Goal: Transaction & Acquisition: Purchase product/service

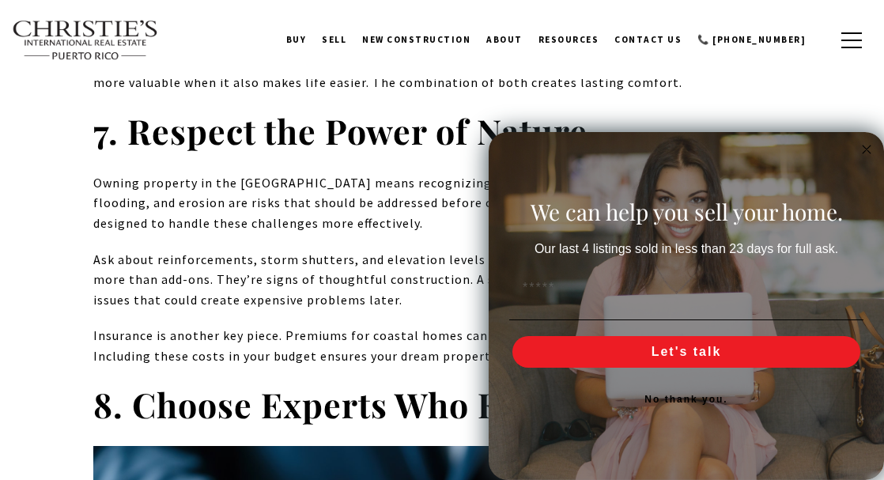
click at [867, 146] on circle "Close dialog" at bounding box center [867, 150] width 18 height 18
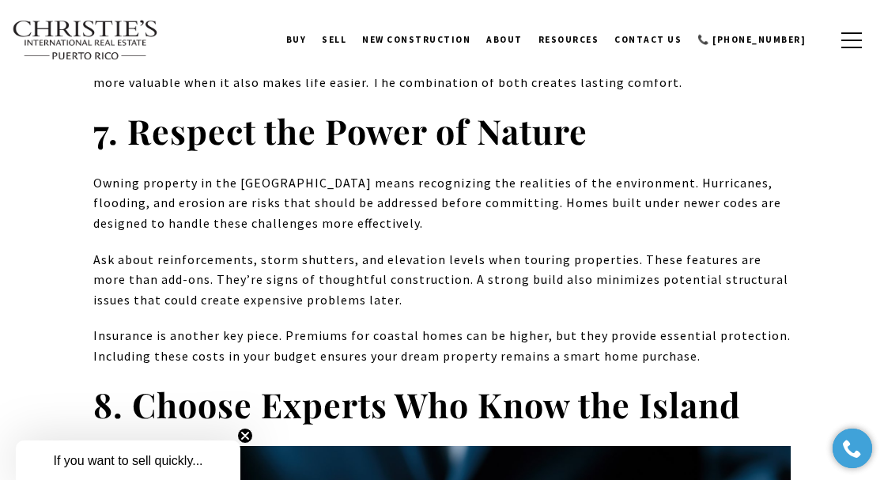
click at [81, 41] on img at bounding box center [85, 40] width 147 height 41
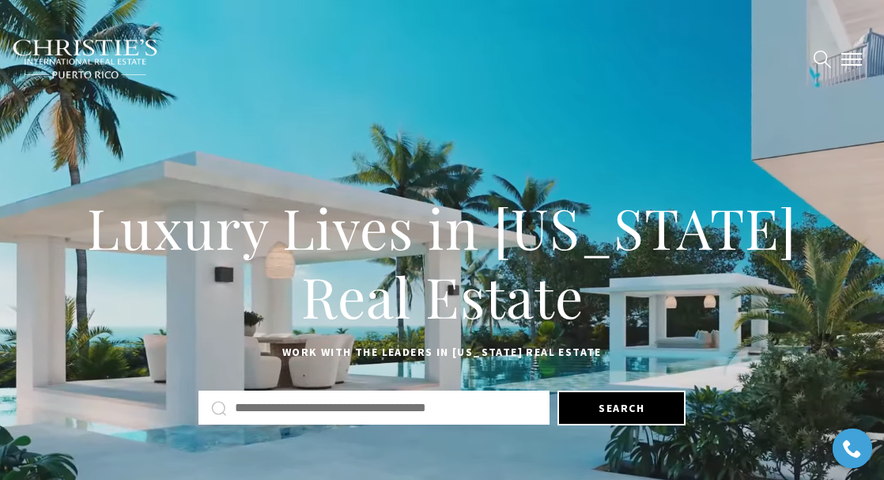
click at [857, 59] on span "button" at bounding box center [851, 60] width 21 height 2
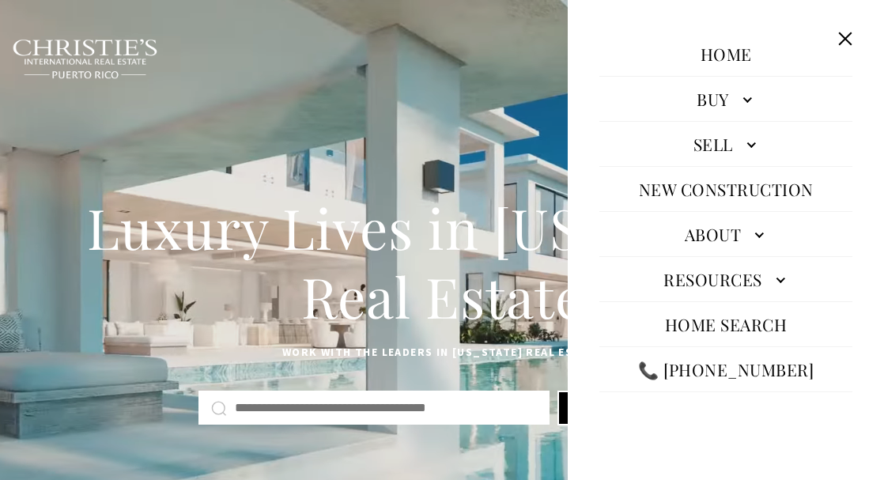
click at [757, 100] on link "Buy" at bounding box center [725, 99] width 253 height 38
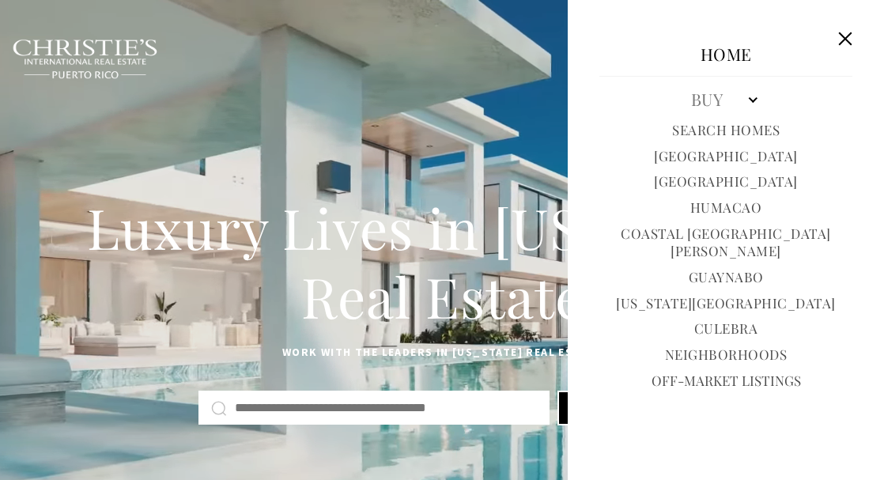
click at [745, 129] on link "Search Homes" at bounding box center [726, 130] width 108 height 18
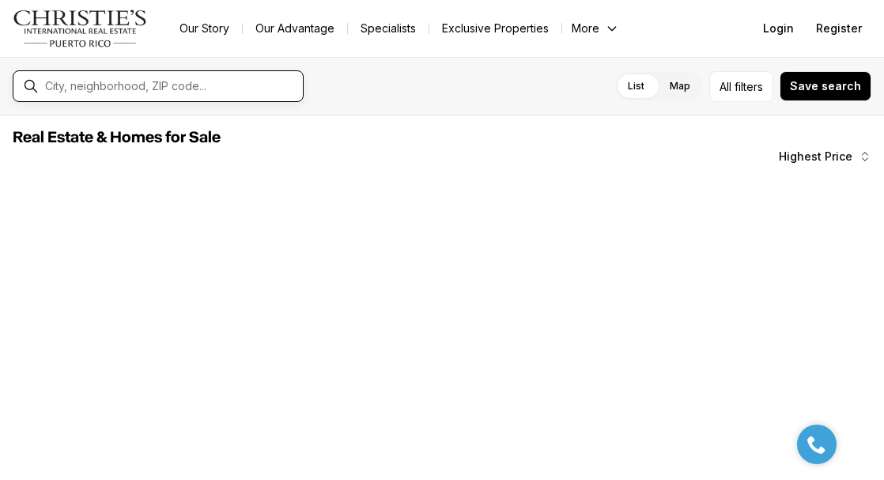
click at [217, 85] on input "text" at bounding box center [170, 86] width 251 height 13
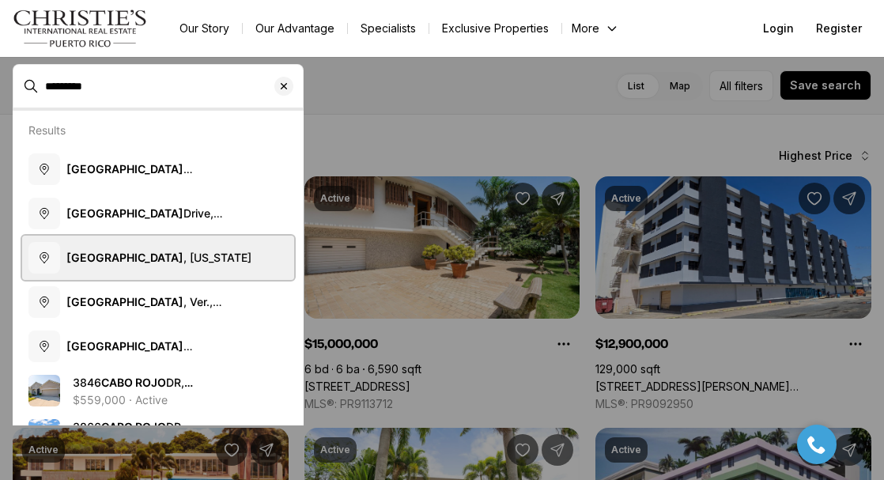
click at [142, 255] on span "Cabo Rojo , Puerto Rico" at bounding box center [158, 256] width 185 height 13
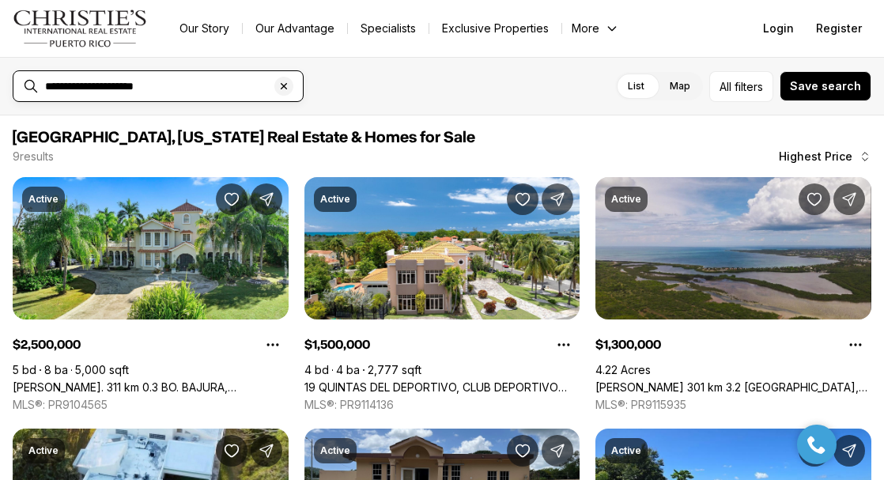
click at [105, 88] on input "**********" at bounding box center [170, 86] width 251 height 13
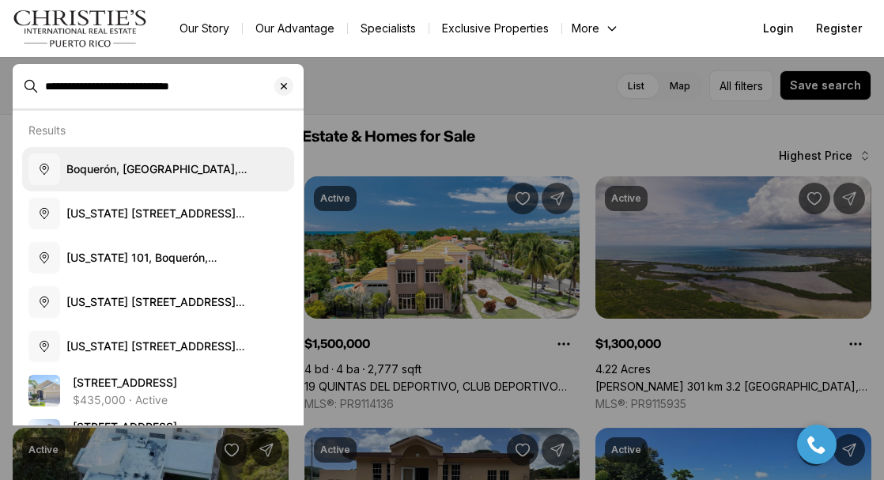
type input "**********"
click at [130, 169] on span "Boquerón, Cabo Rojo, Puerto Rico" at bounding box center [156, 175] width 181 height 29
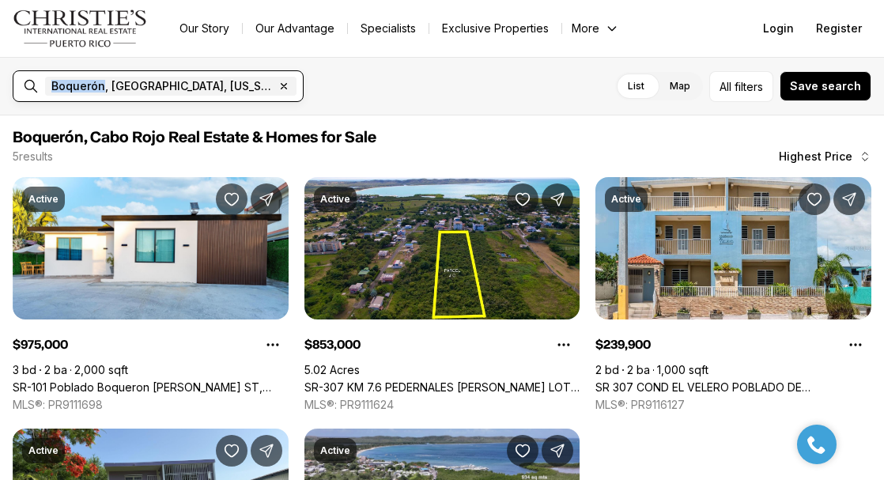
drag, startPoint x: 102, startPoint y: 86, endPoint x: 48, endPoint y: 81, distance: 54.0
click at [48, 82] on span "Boquerón, Cabo Rojo, Puerto Rico Remove Boquerón, Cabo Rojo, Puerto Rico" at bounding box center [170, 86] width 251 height 19
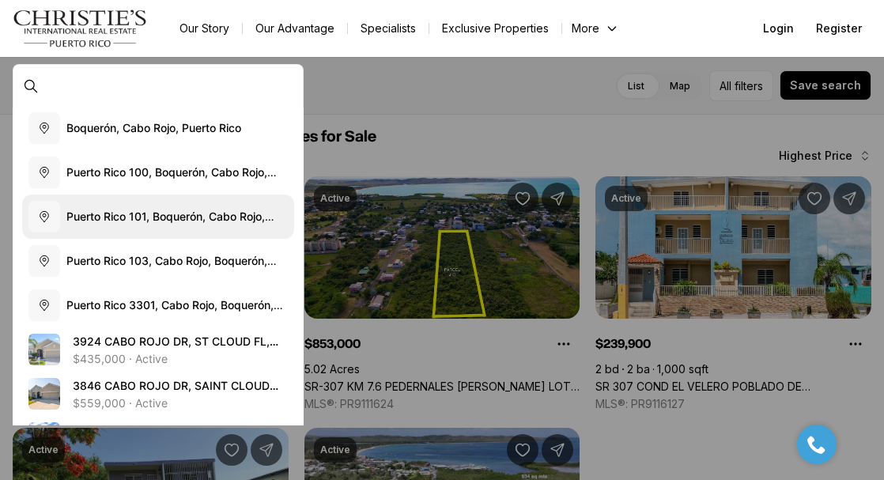
scroll to position [142, 0]
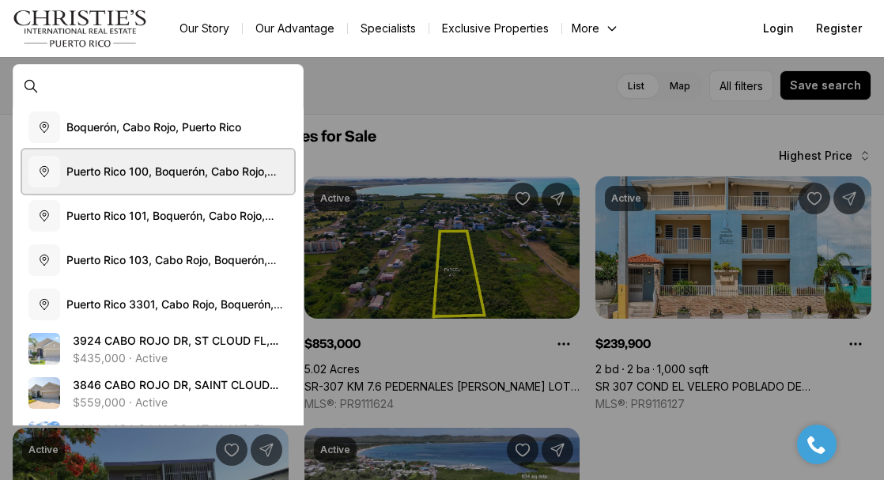
click at [207, 172] on span "P u e r t o R i c o 1 0 0 , B o q u e r ó n , C a b o R o j o , P u e r t o R i…" at bounding box center [171, 178] width 210 height 29
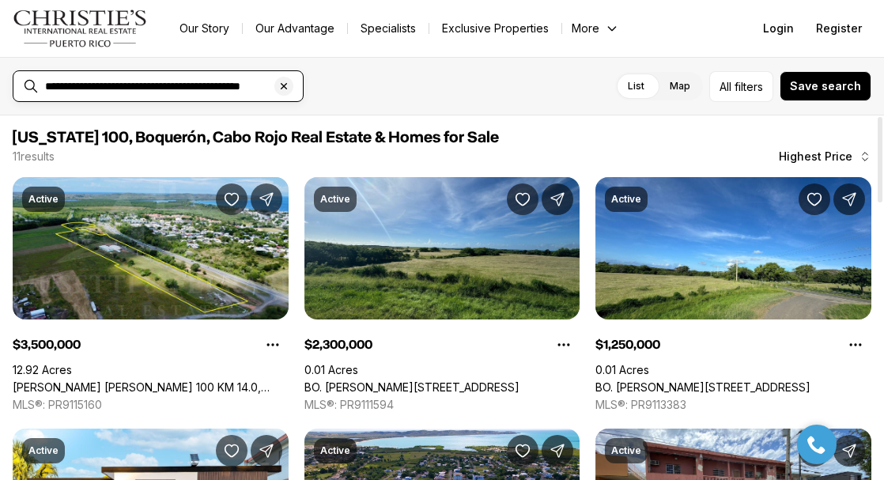
click at [200, 88] on input "**********" at bounding box center [170, 86] width 251 height 13
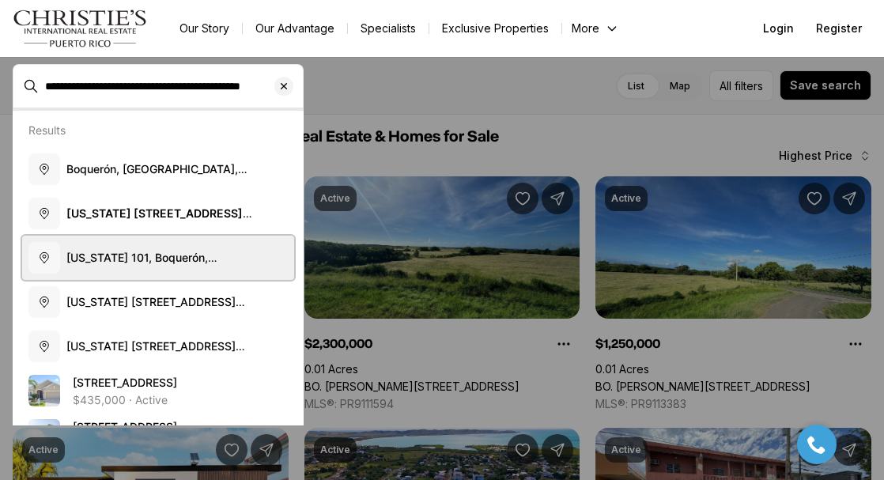
click at [158, 252] on span "Puerto Rico 101, Boquerón, Cabo Rojo, Puerto Rico" at bounding box center [156, 264] width 180 height 29
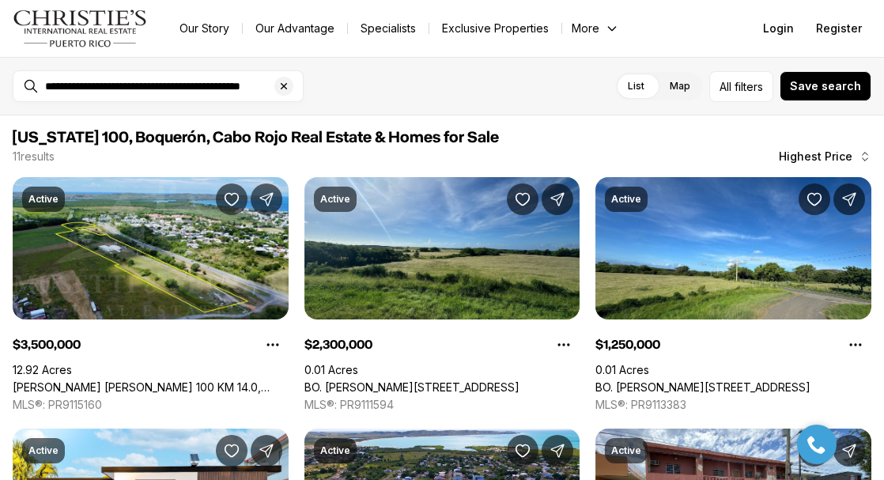
type input "**********"
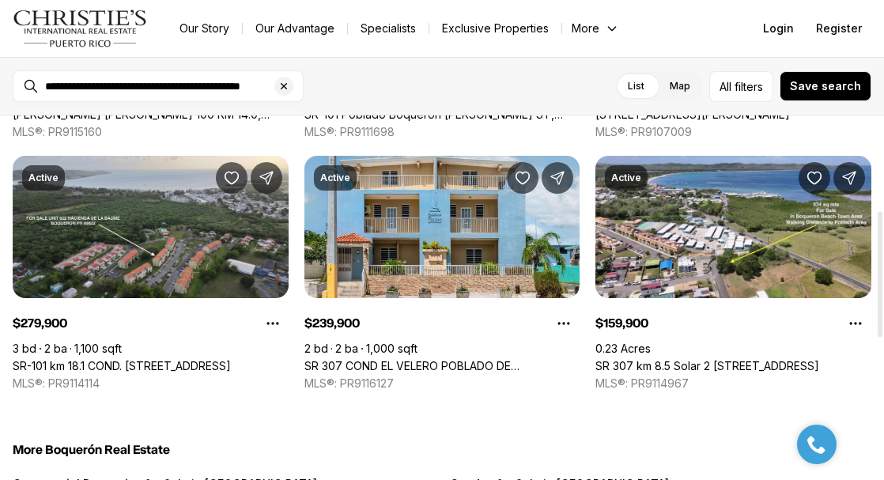
scroll to position [270, 0]
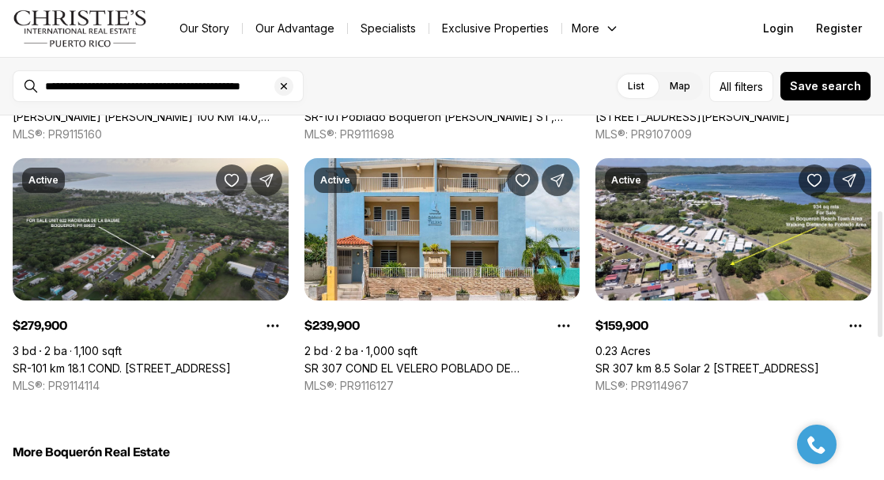
click at [158, 361] on link "SR-101 km 18.1 COND. [STREET_ADDRESS]" at bounding box center [122, 368] width 218 height 14
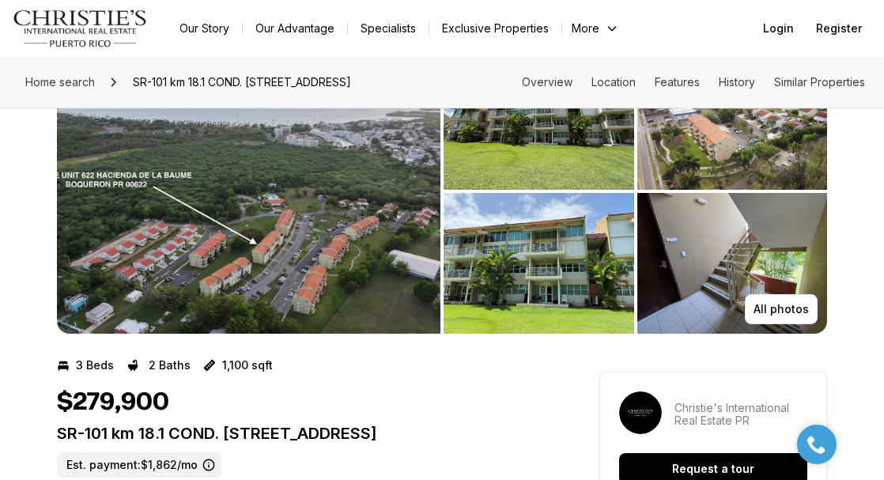
scroll to position [88, 0]
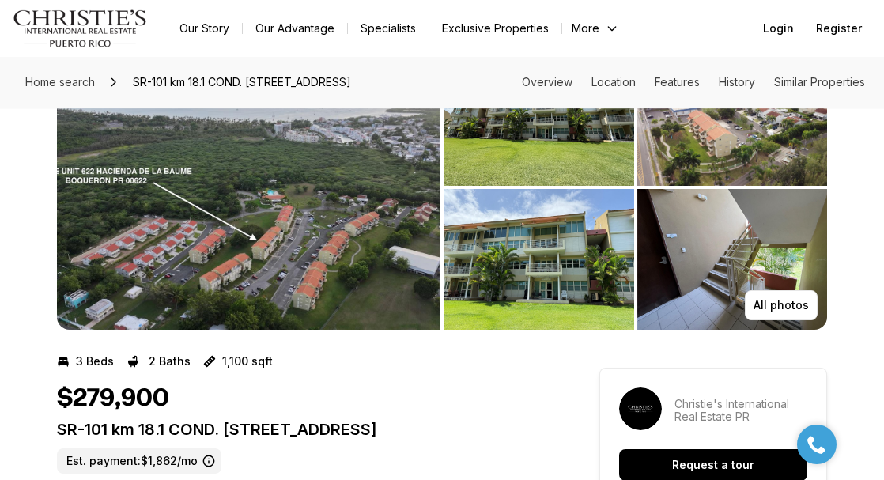
click at [757, 274] on img "View image gallery" at bounding box center [732, 259] width 191 height 141
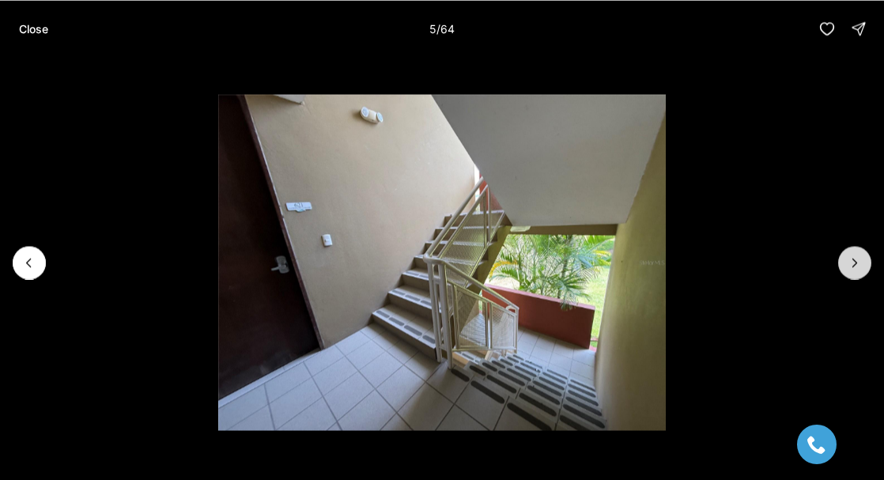
click at [853, 255] on icon "Next slide" at bounding box center [855, 263] width 16 height 16
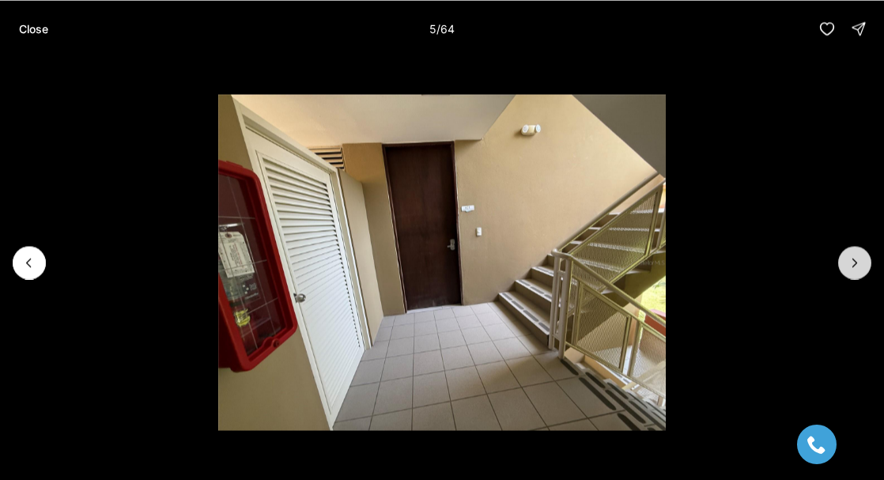
click at [853, 255] on icon "Next slide" at bounding box center [855, 263] width 16 height 16
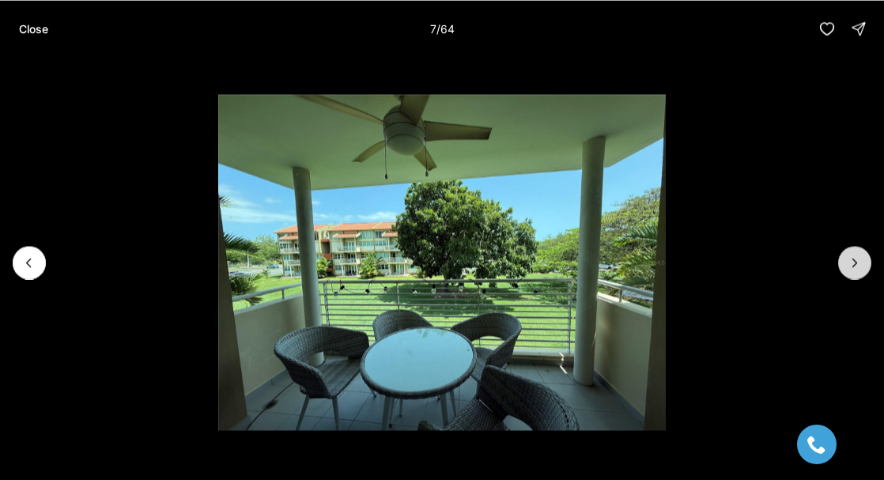
click at [853, 255] on icon "Next slide" at bounding box center [855, 263] width 16 height 16
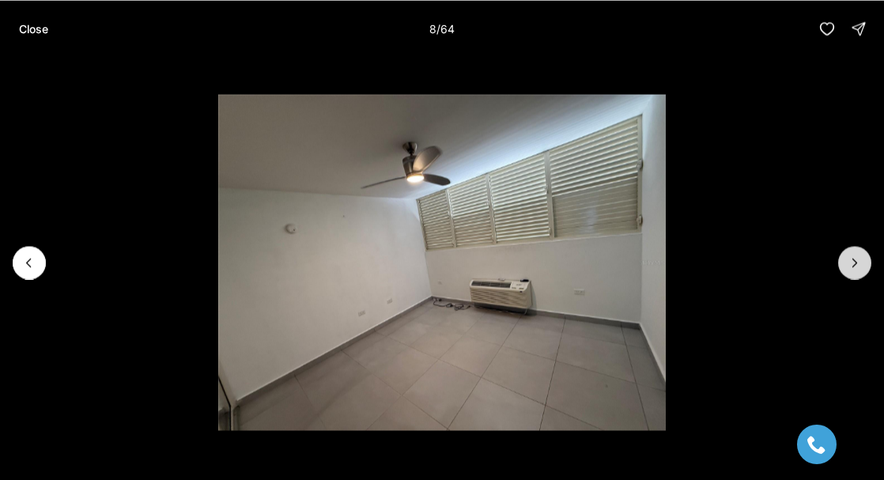
click at [853, 255] on icon "Next slide" at bounding box center [855, 263] width 16 height 16
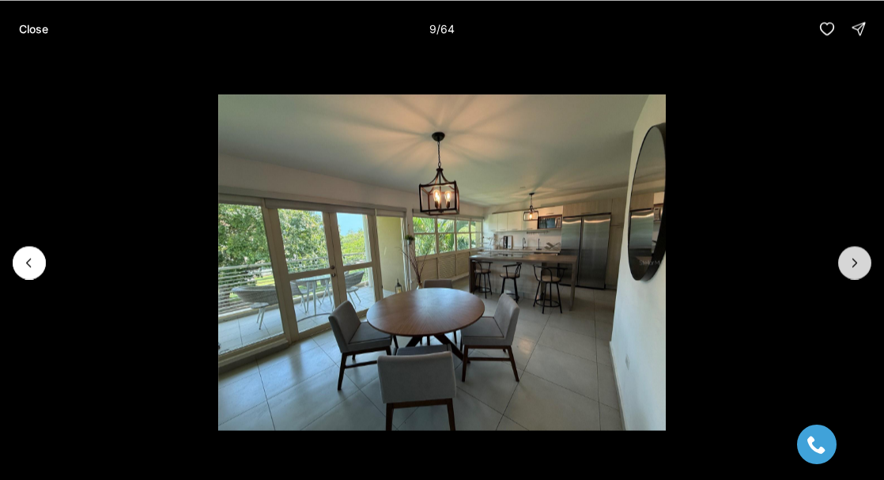
click at [851, 261] on icon "Next slide" at bounding box center [855, 263] width 16 height 16
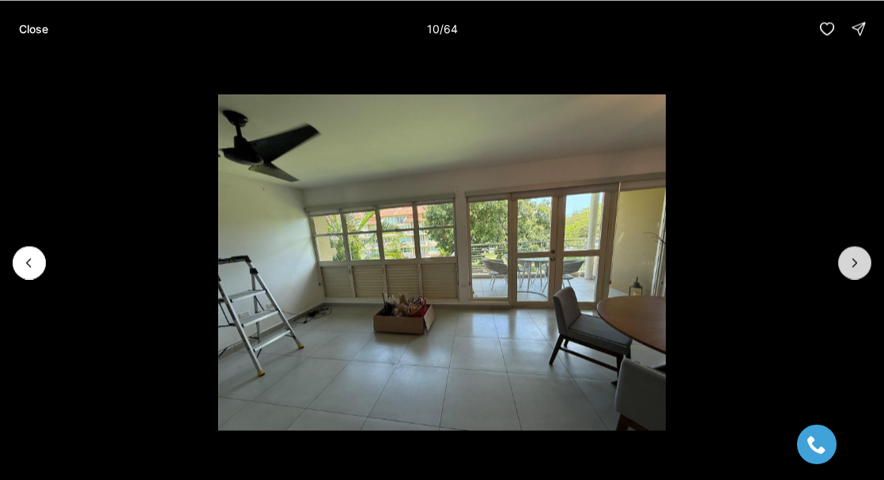
click at [852, 262] on icon "Next slide" at bounding box center [855, 263] width 16 height 16
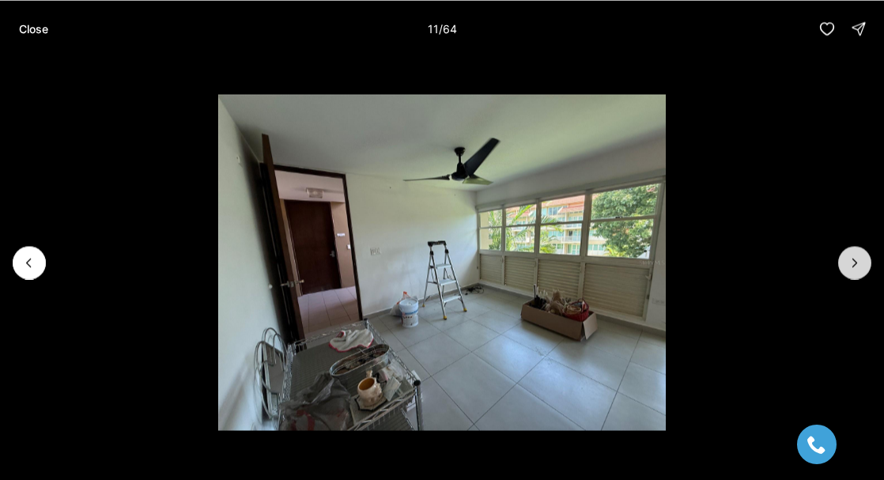
click at [852, 263] on icon "Next slide" at bounding box center [855, 263] width 16 height 16
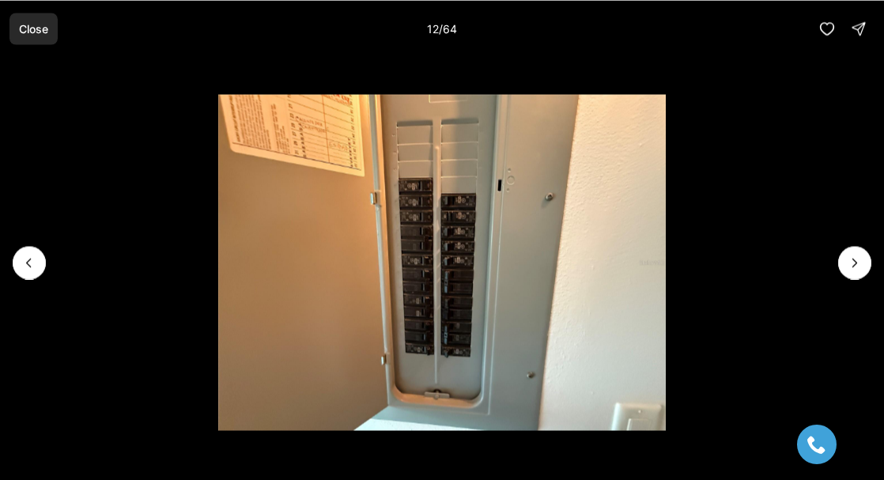
click at [30, 29] on p "Close" at bounding box center [33, 28] width 29 height 13
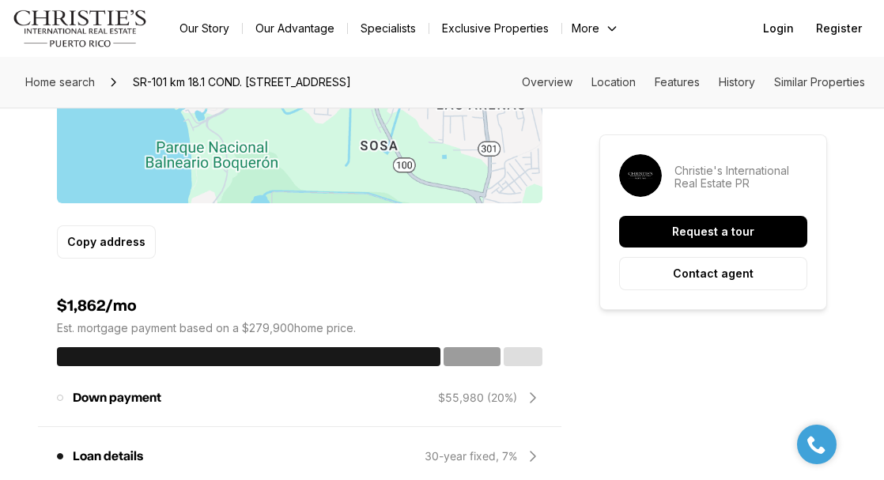
scroll to position [833, 0]
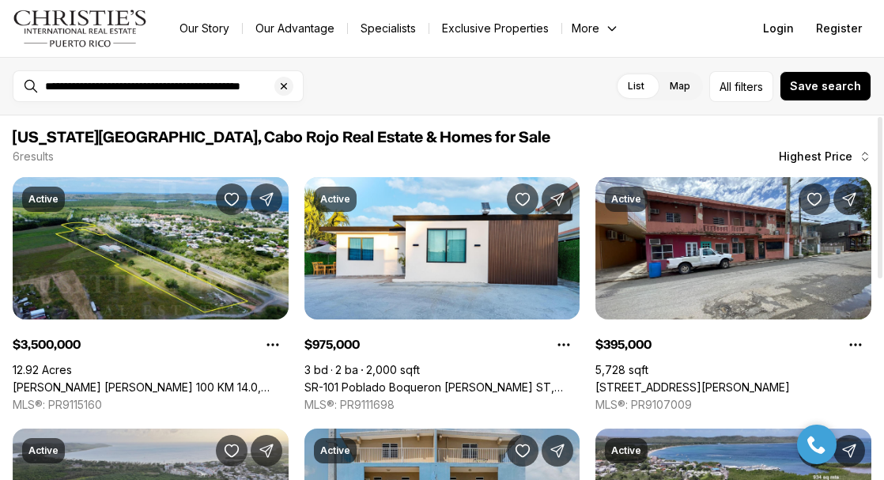
click at [459, 380] on link "SR-101 Poblado Boqueron [PERSON_NAME] ST, [GEOGRAPHIC_DATA], 00623" at bounding box center [442, 387] width 276 height 14
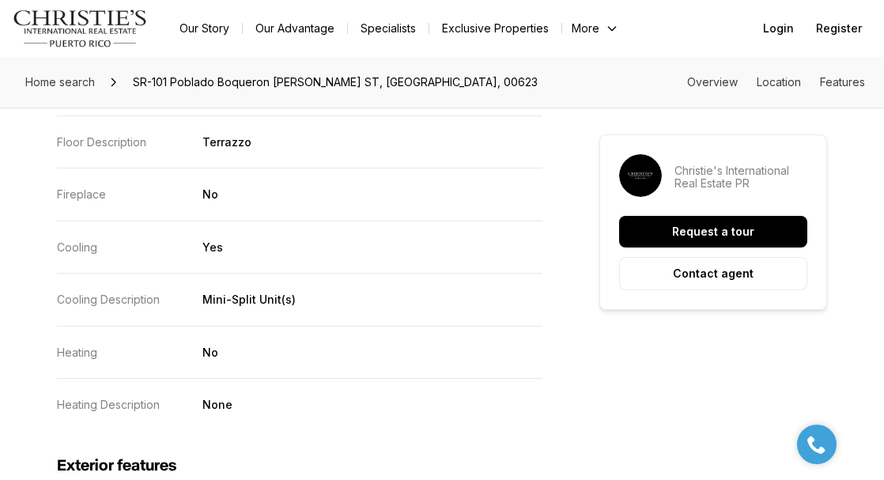
scroll to position [1559, 0]
